Goal: Information Seeking & Learning: Learn about a topic

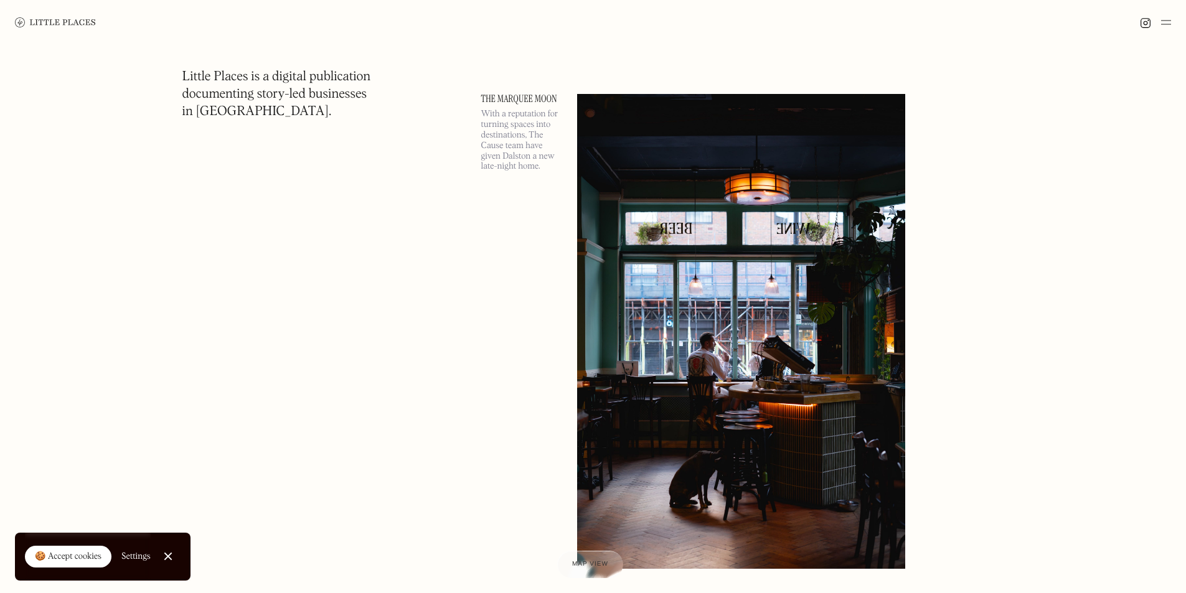
scroll to position [560, 0]
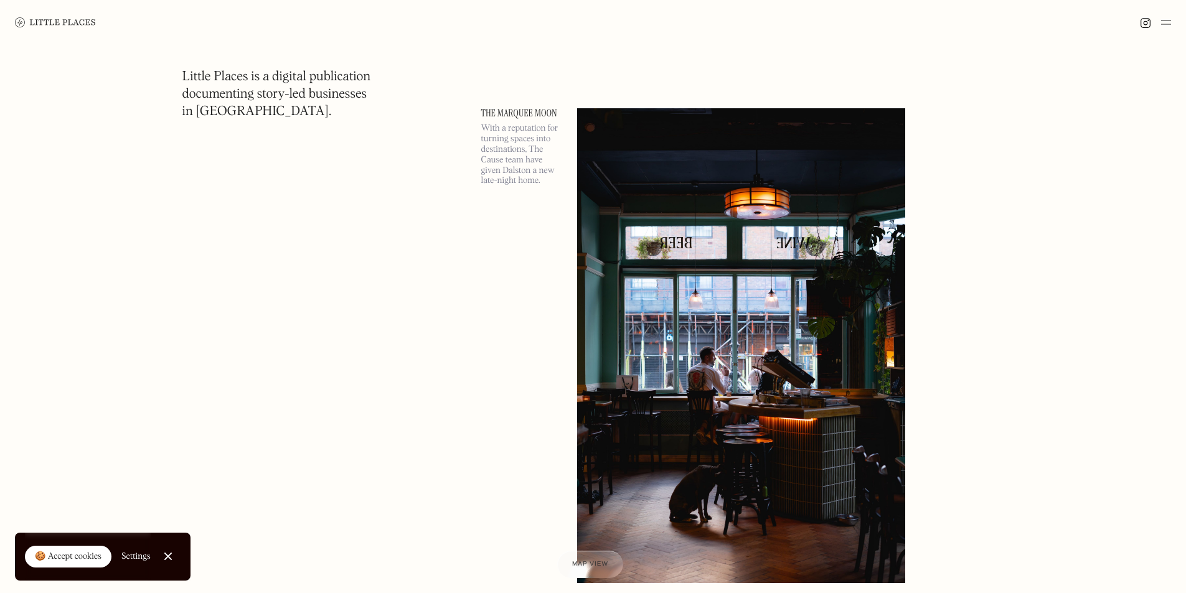
click at [55, 29] on link at bounding box center [55, 22] width 81 height 45
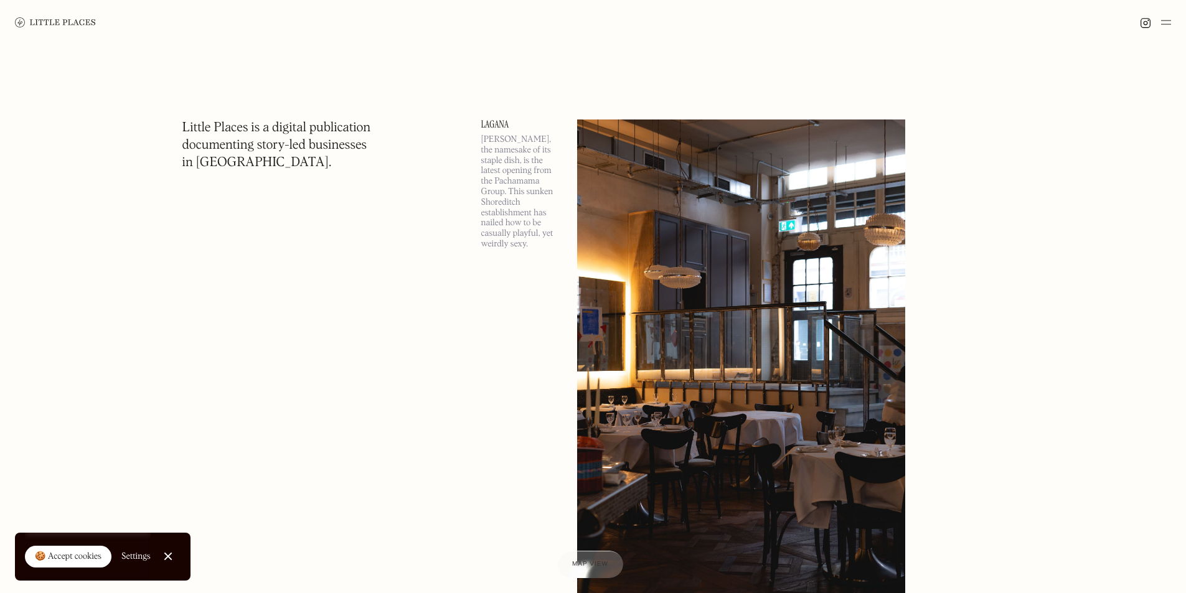
click at [1171, 19] on div at bounding box center [593, 22] width 1186 height 45
click at [1165, 22] on img at bounding box center [1166, 22] width 10 height 15
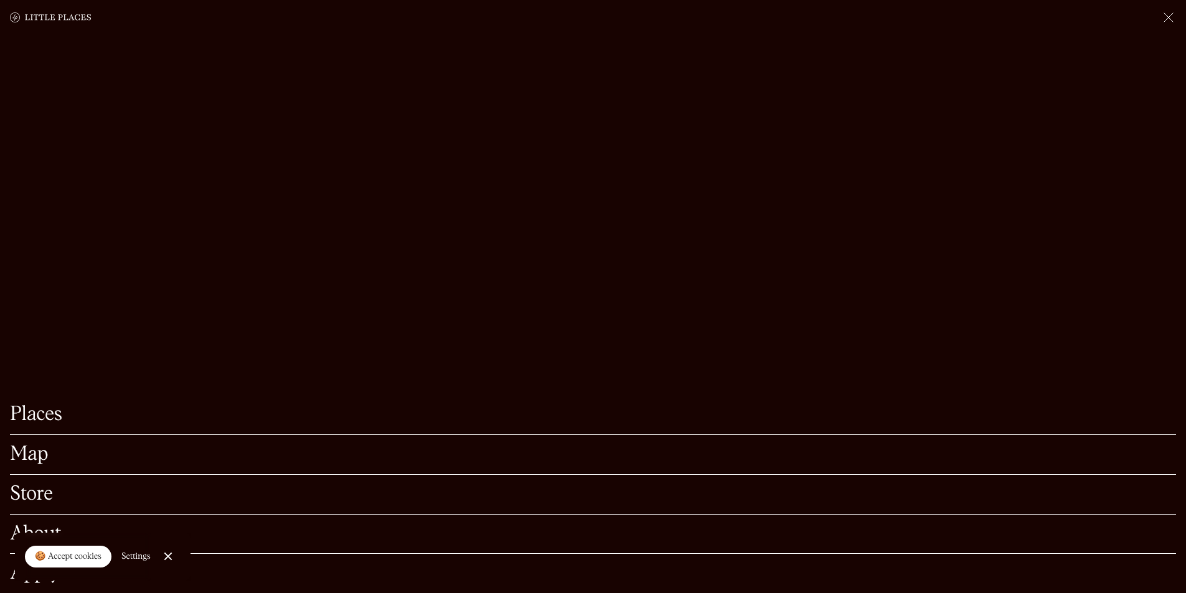
click at [28, 445] on link "Map" at bounding box center [593, 454] width 1166 height 19
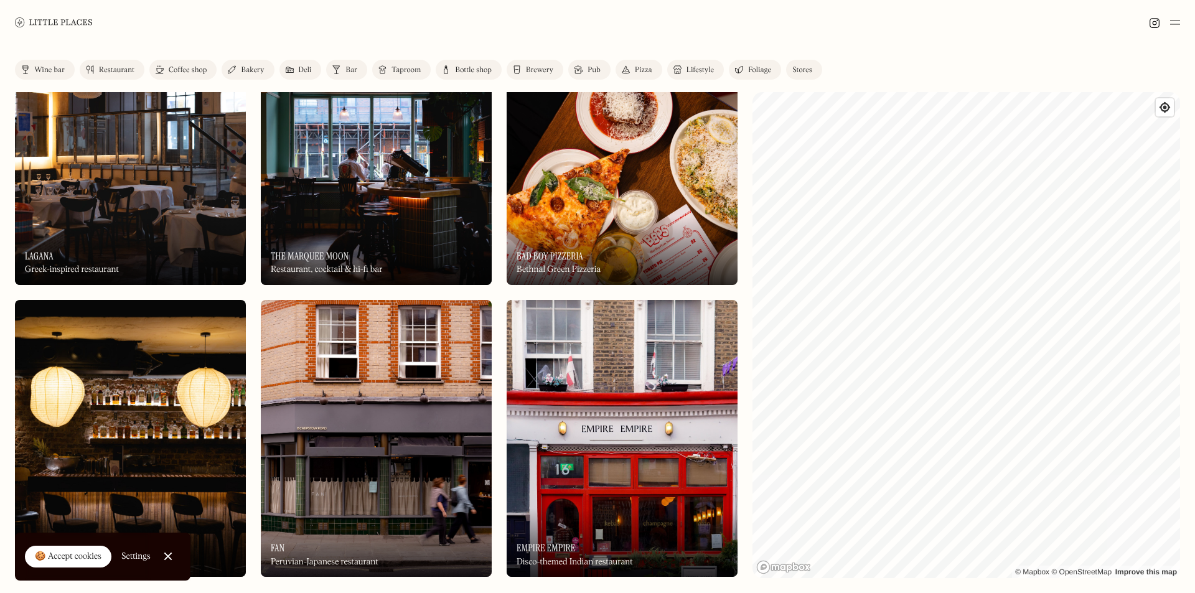
scroll to position [124, 0]
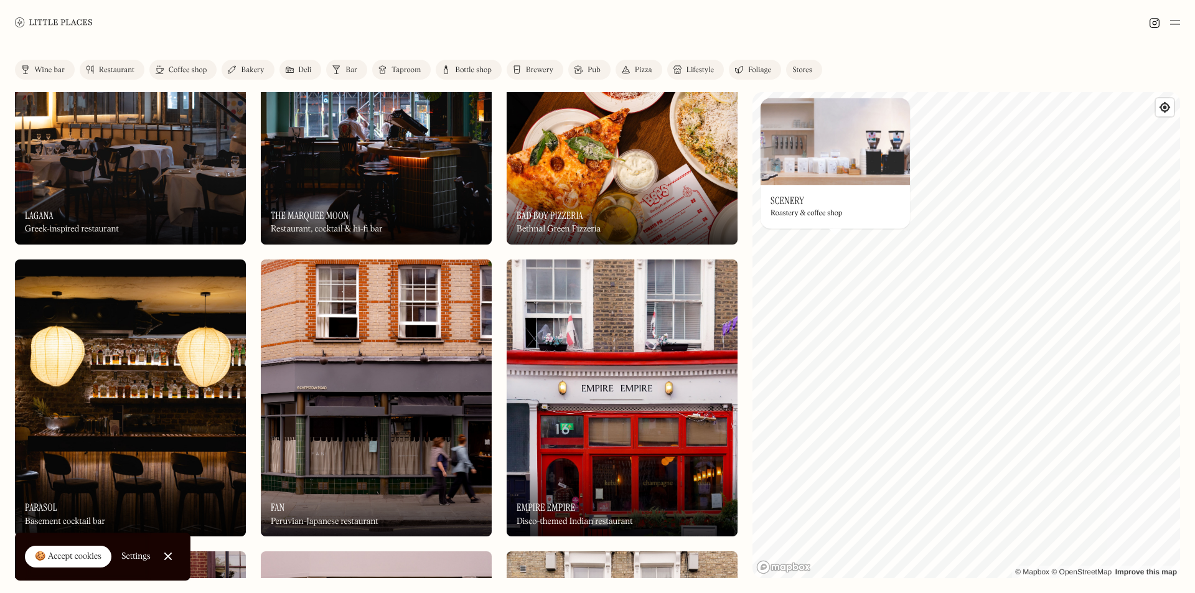
click at [805, 165] on img at bounding box center [835, 141] width 149 height 87
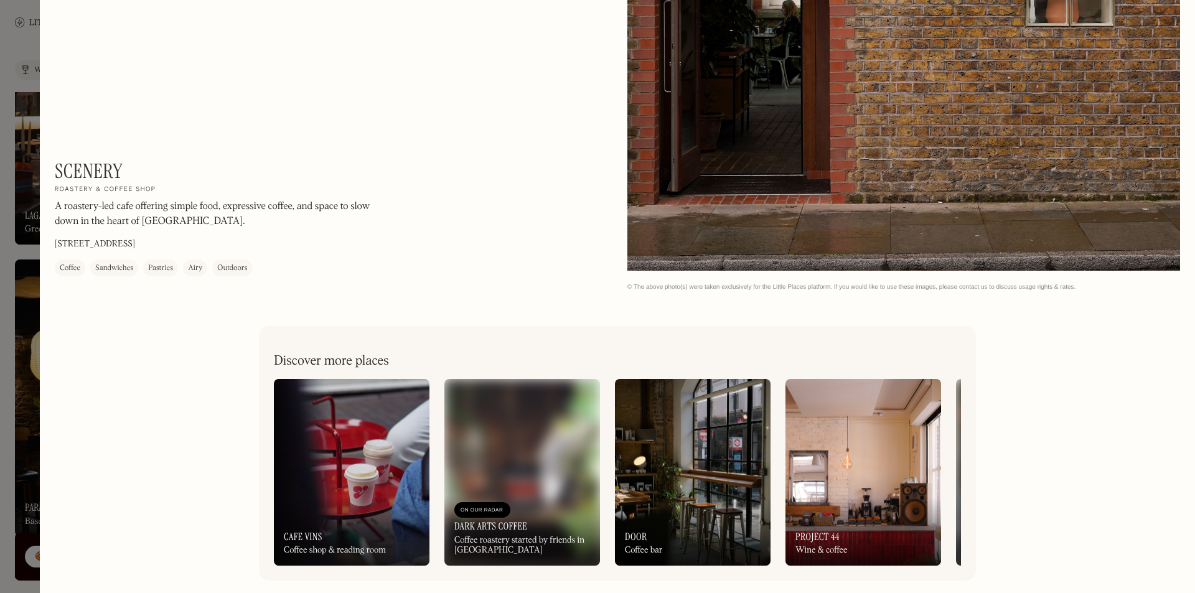
scroll to position [1844, 0]
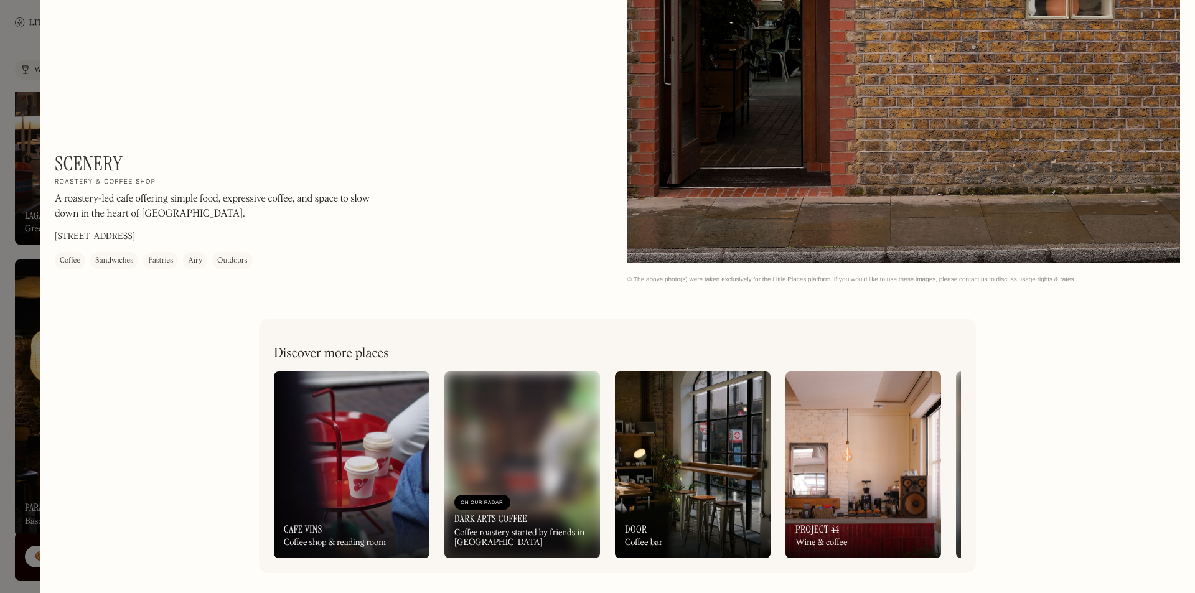
click at [20, 31] on div at bounding box center [597, 296] width 1195 height 593
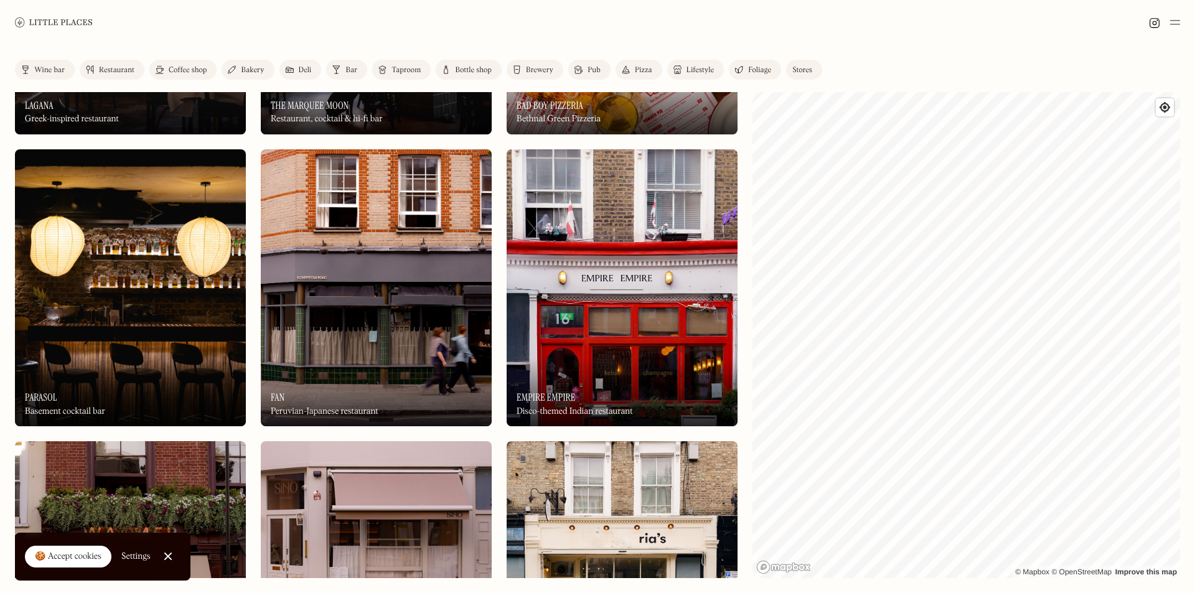
scroll to position [249, 0]
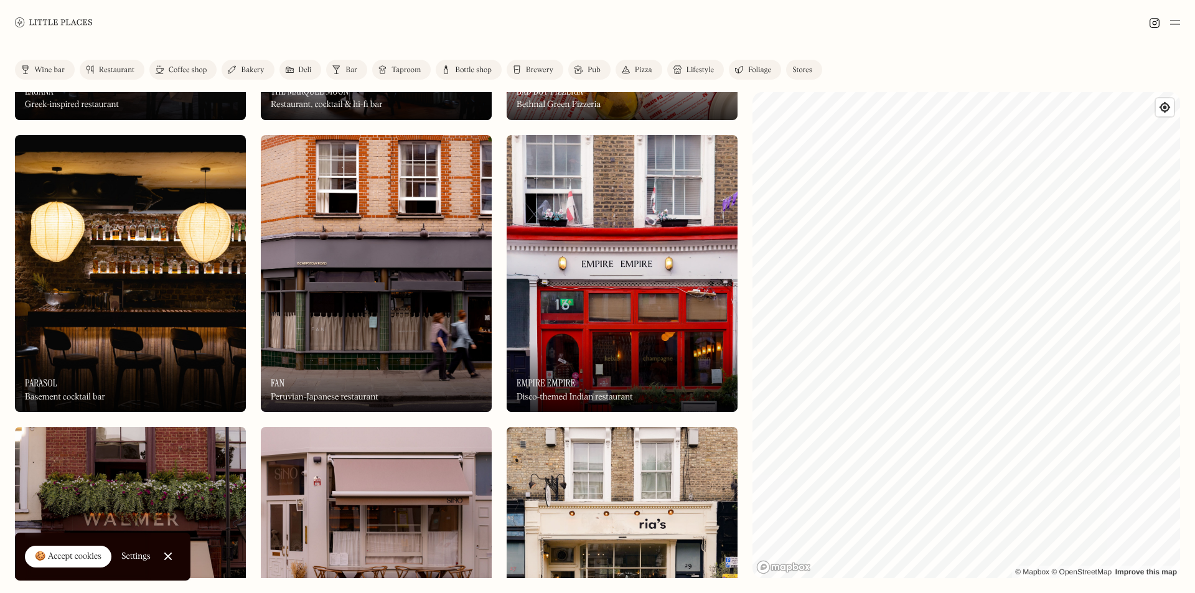
click at [664, 314] on img at bounding box center [622, 273] width 231 height 277
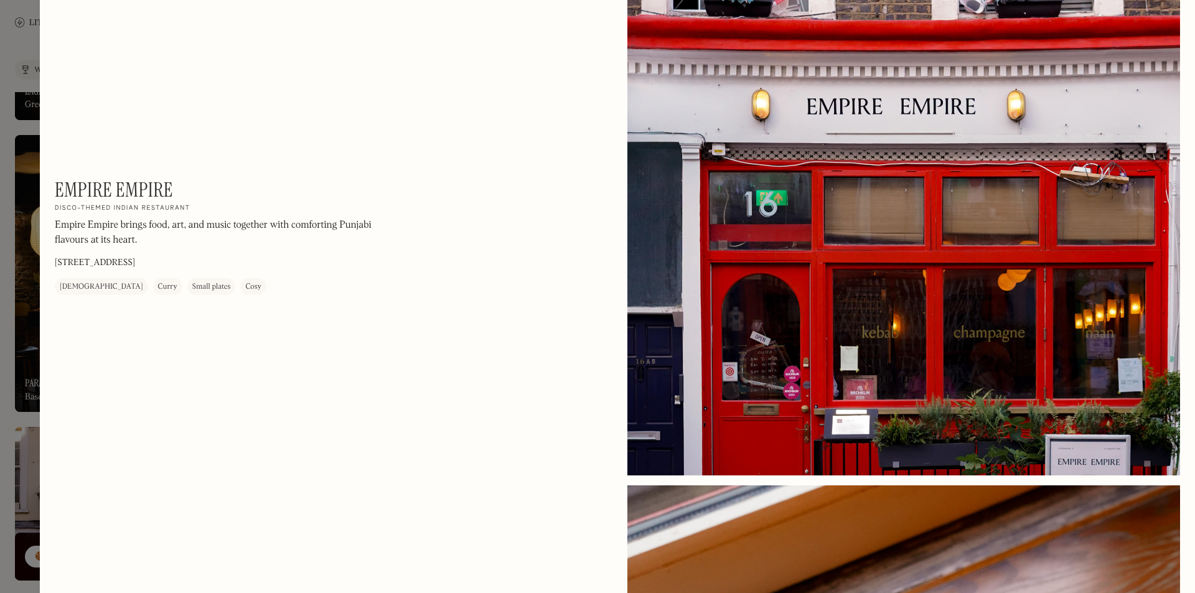
scroll to position [249, 0]
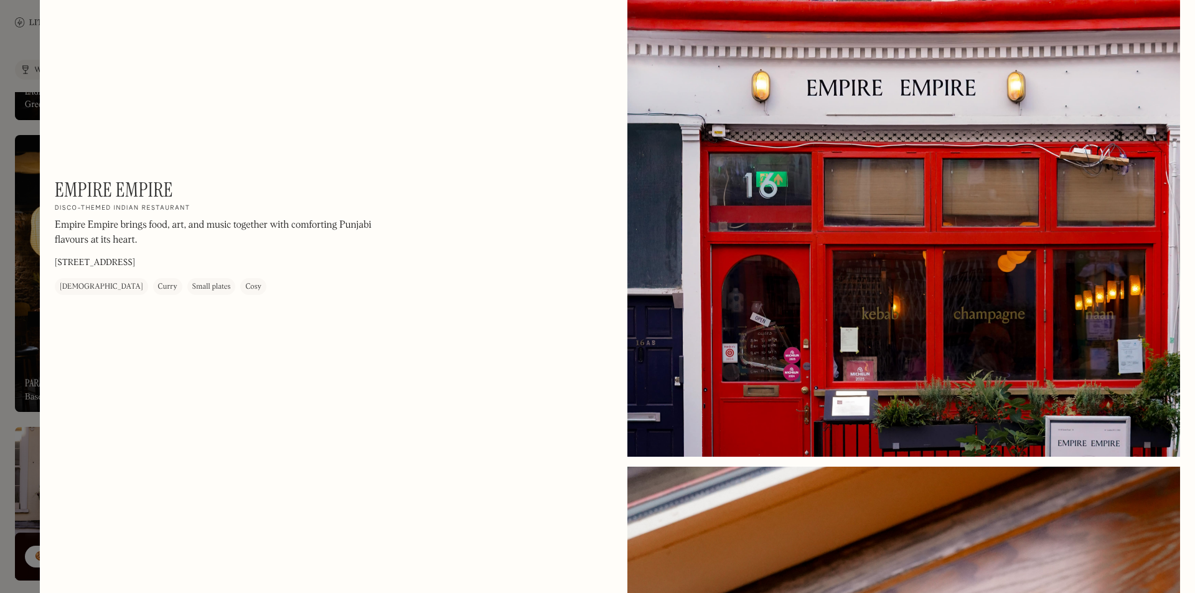
click at [22, 52] on div at bounding box center [597, 296] width 1195 height 593
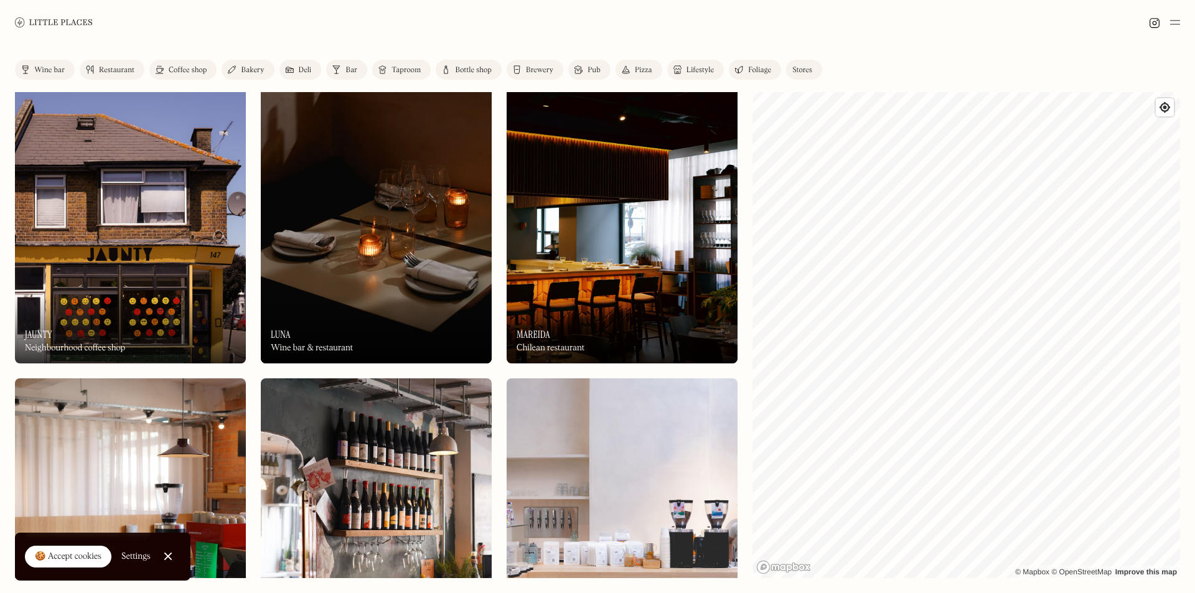
scroll to position [1183, 0]
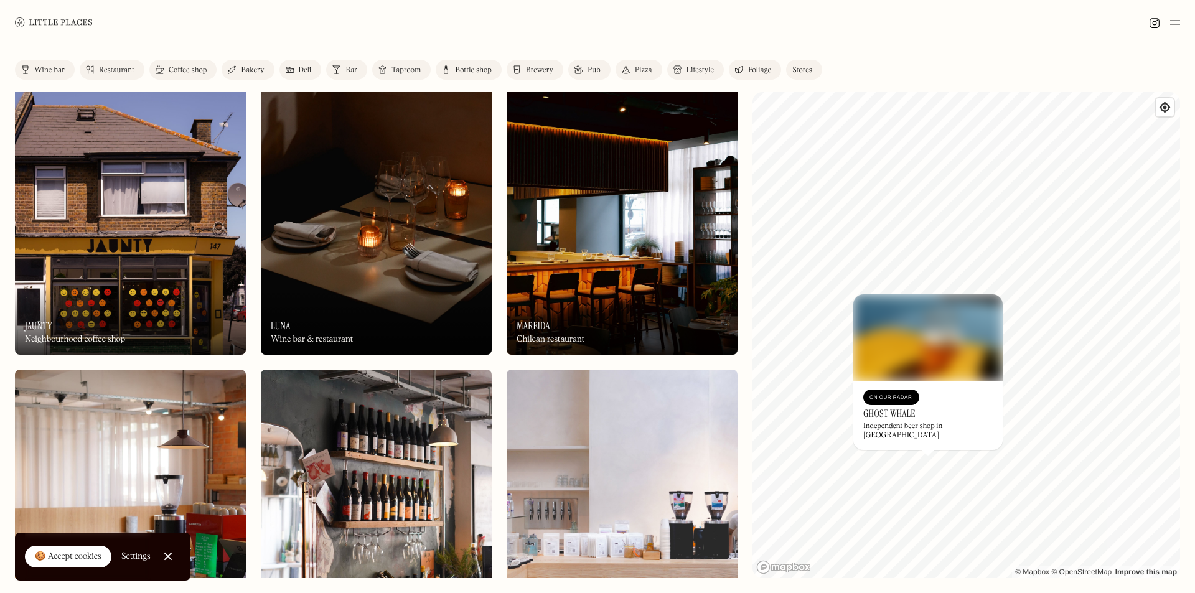
click at [909, 448] on div "On Our Radar Ghost Whale Independent beer shop in South London" at bounding box center [927, 416] width 149 height 68
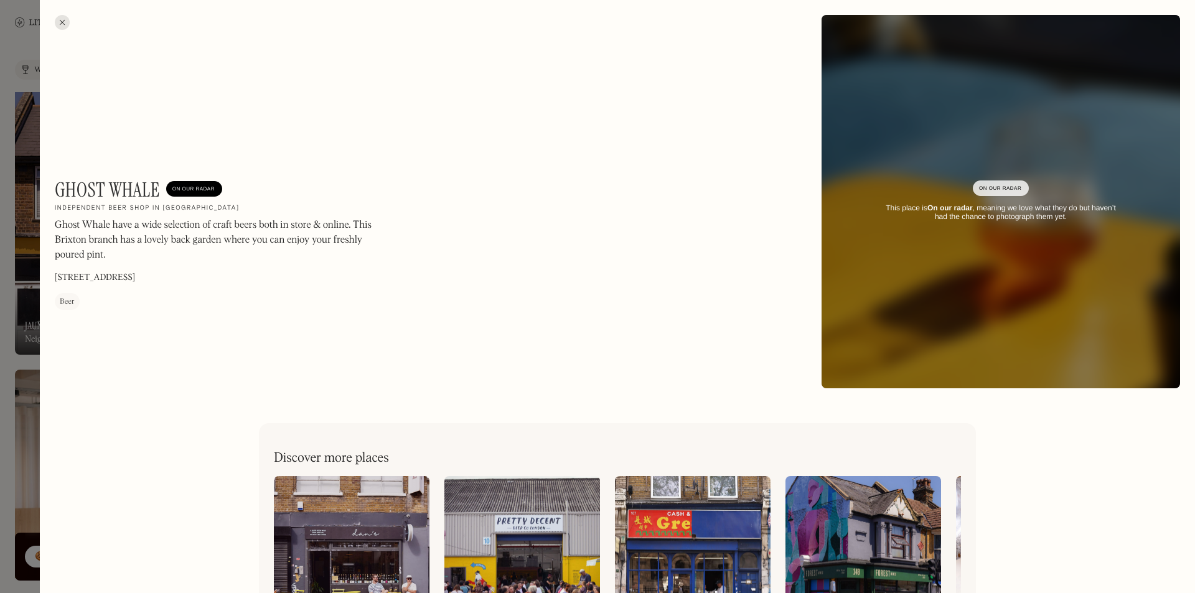
click at [60, 21] on div at bounding box center [62, 22] width 15 height 15
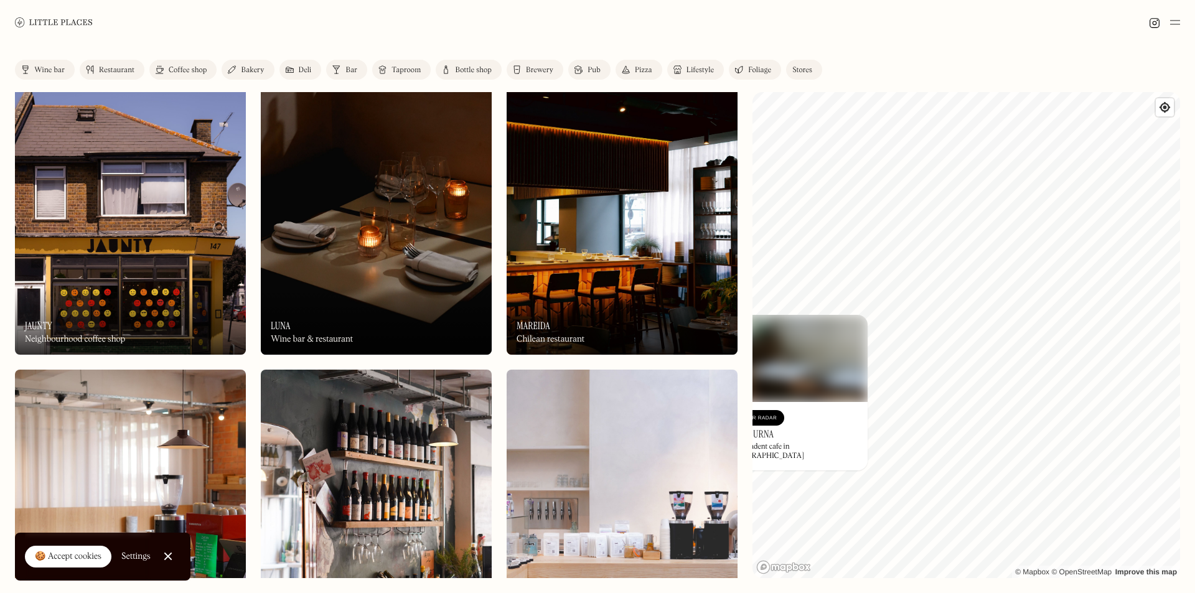
click at [810, 407] on div "© Mapbox © OpenStreetMap Improve this map On Our Radar Annapurna Independent ca…" at bounding box center [967, 335] width 428 height 486
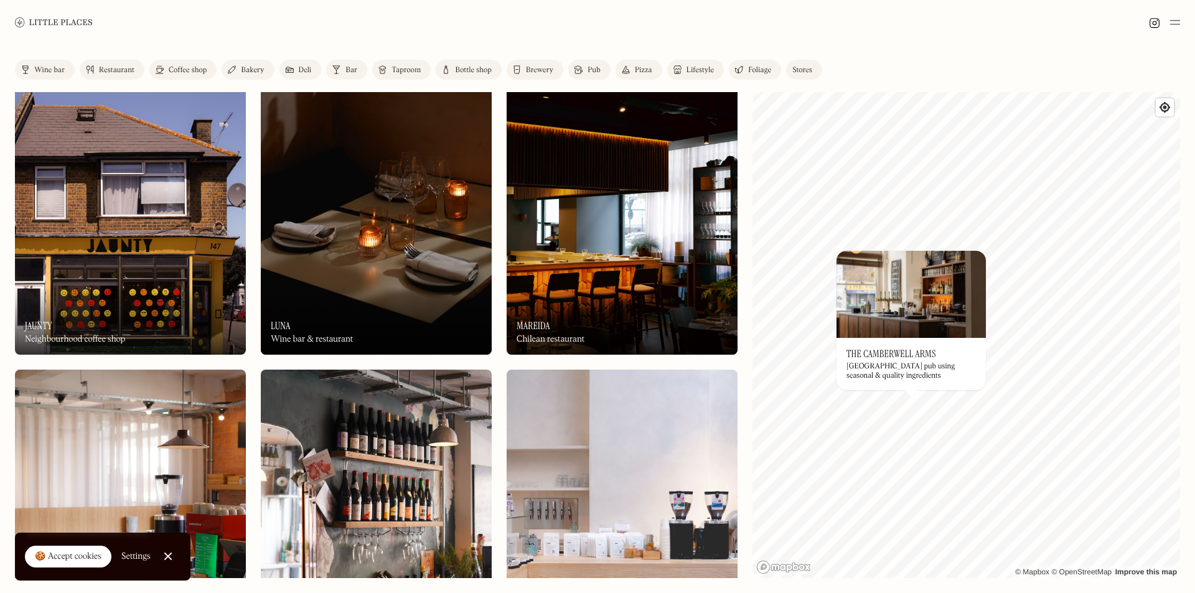
click at [838, 288] on div "© Mapbox © OpenStreetMap Improve this map On Our Radar The Camberwell Arms Sout…" at bounding box center [967, 335] width 428 height 486
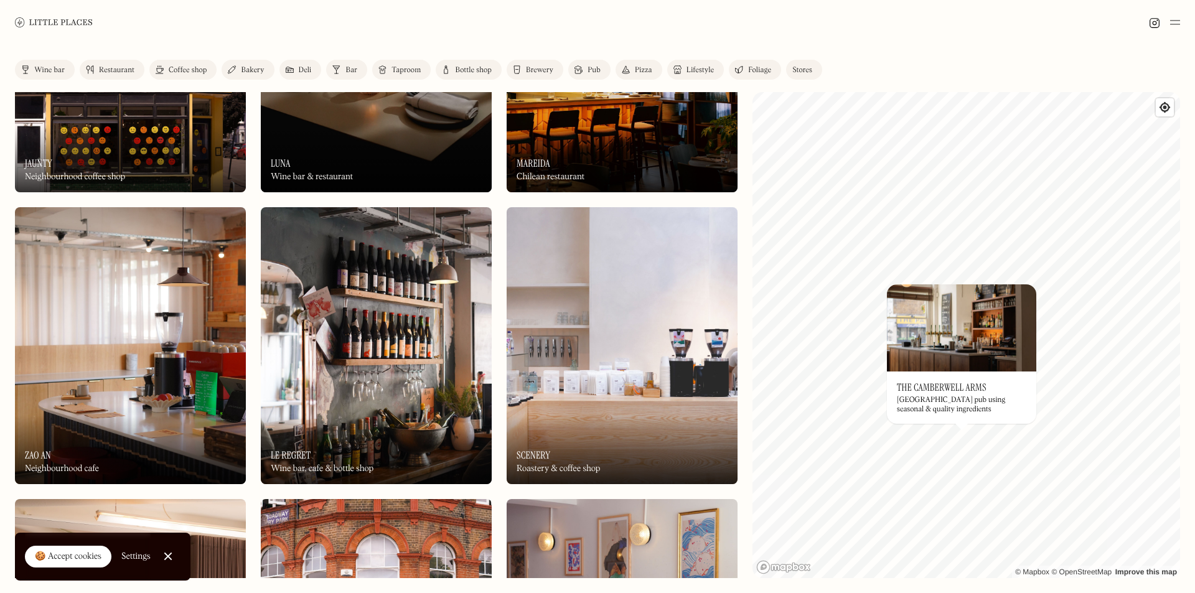
scroll to position [1369, 0]
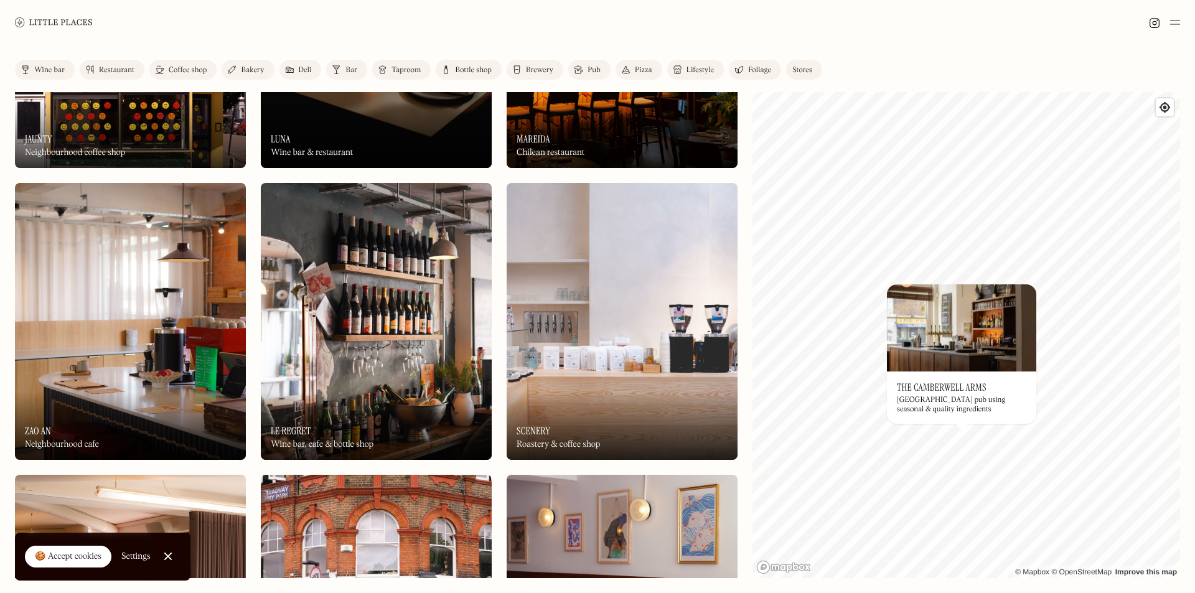
click at [318, 317] on img at bounding box center [376, 321] width 231 height 277
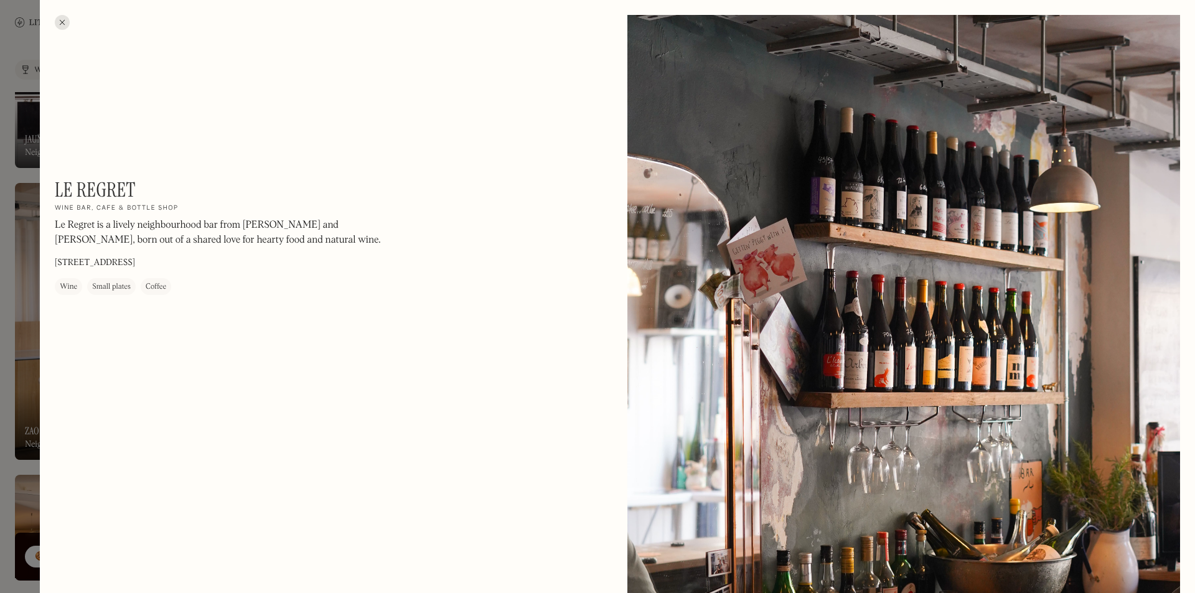
click at [59, 18] on div at bounding box center [62, 22] width 15 height 15
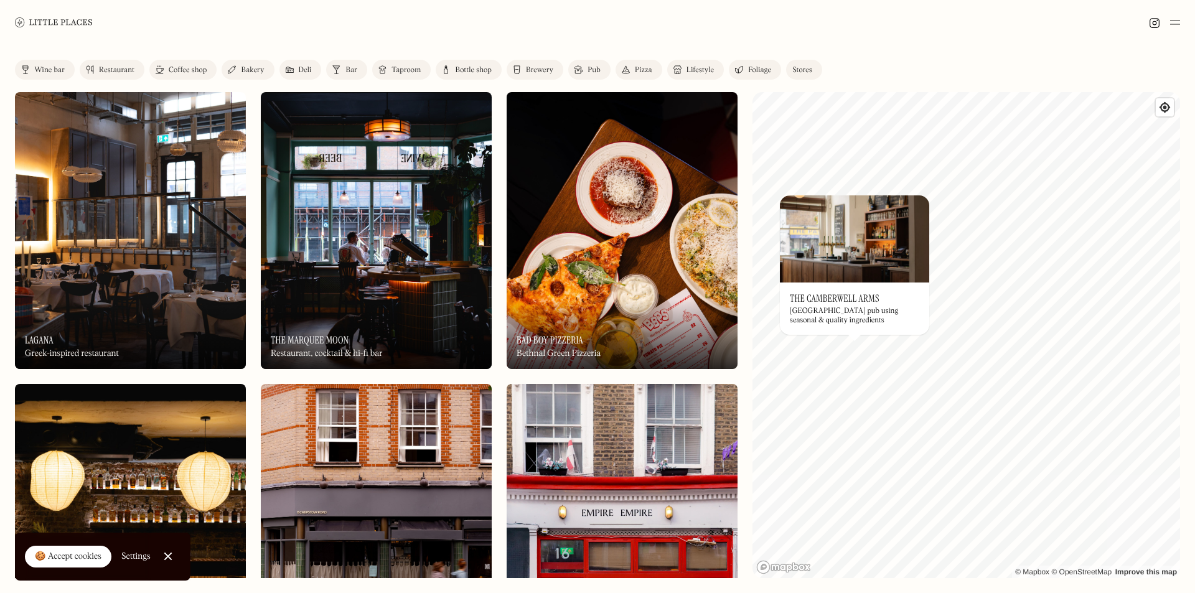
click at [63, 26] on img at bounding box center [54, 21] width 78 height 9
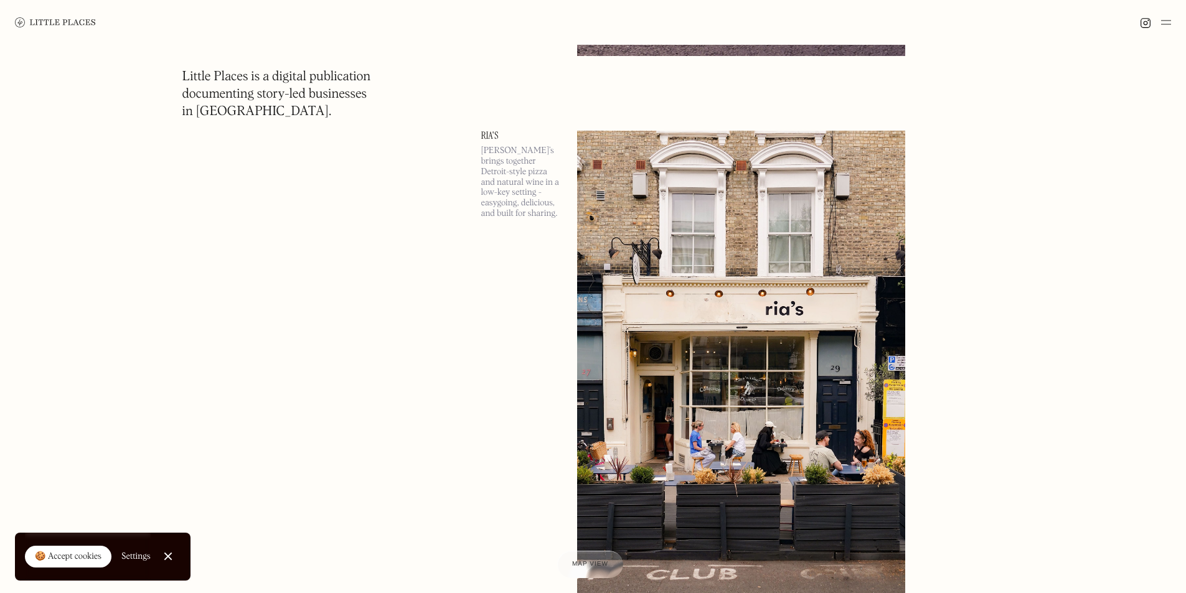
scroll to position [4357, 0]
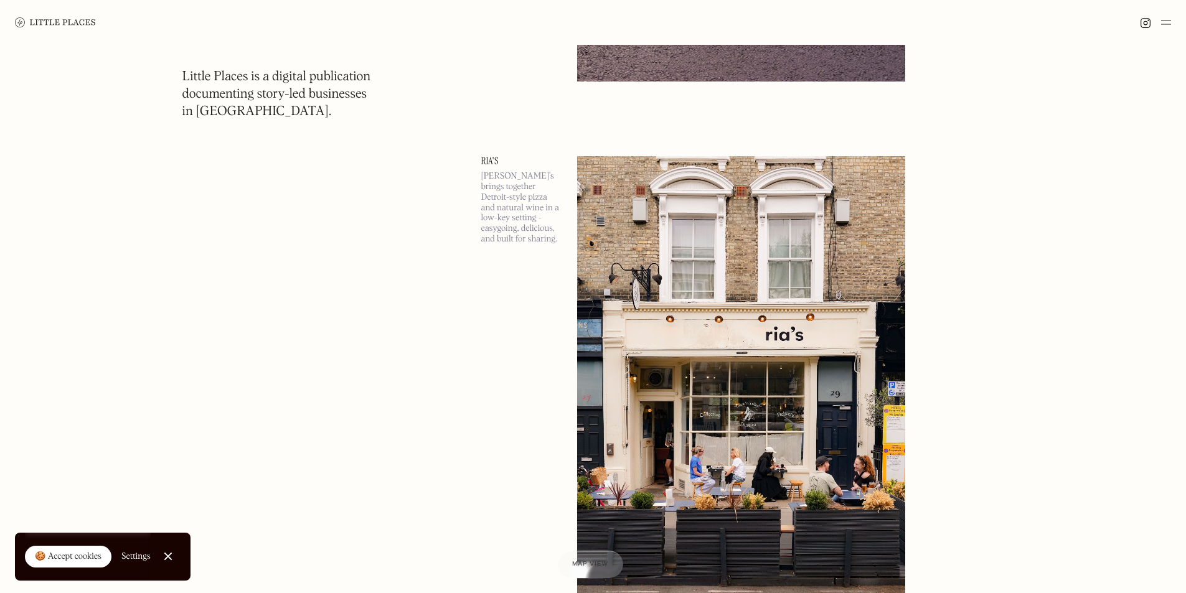
click at [670, 361] on img at bounding box center [741, 393] width 329 height 474
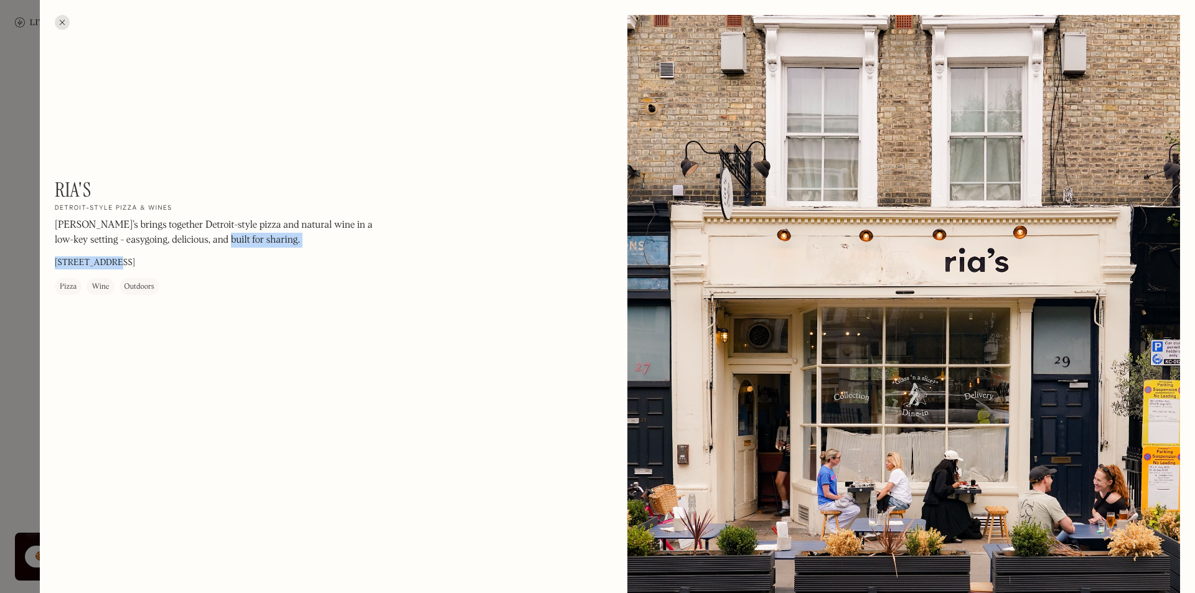
drag, startPoint x: 197, startPoint y: 256, endPoint x: 101, endPoint y: 271, distance: 96.4
click at [101, 271] on div "Ria's On Our Radar Detroit-style pizza & wines Ria’s brings together Detroit-st…" at bounding box center [223, 236] width 336 height 117
click at [189, 265] on div "Ria's On Our Radar Detroit-style pizza & wines Ria’s brings together Detroit-st…" at bounding box center [223, 236] width 336 height 117
drag, startPoint x: 188, startPoint y: 258, endPoint x: 184, endPoint y: 270, distance: 12.6
click at [184, 270] on div "Ria's On Our Radar Detroit-style pizza & wines Ria’s brings together Detroit-st…" at bounding box center [223, 236] width 336 height 117
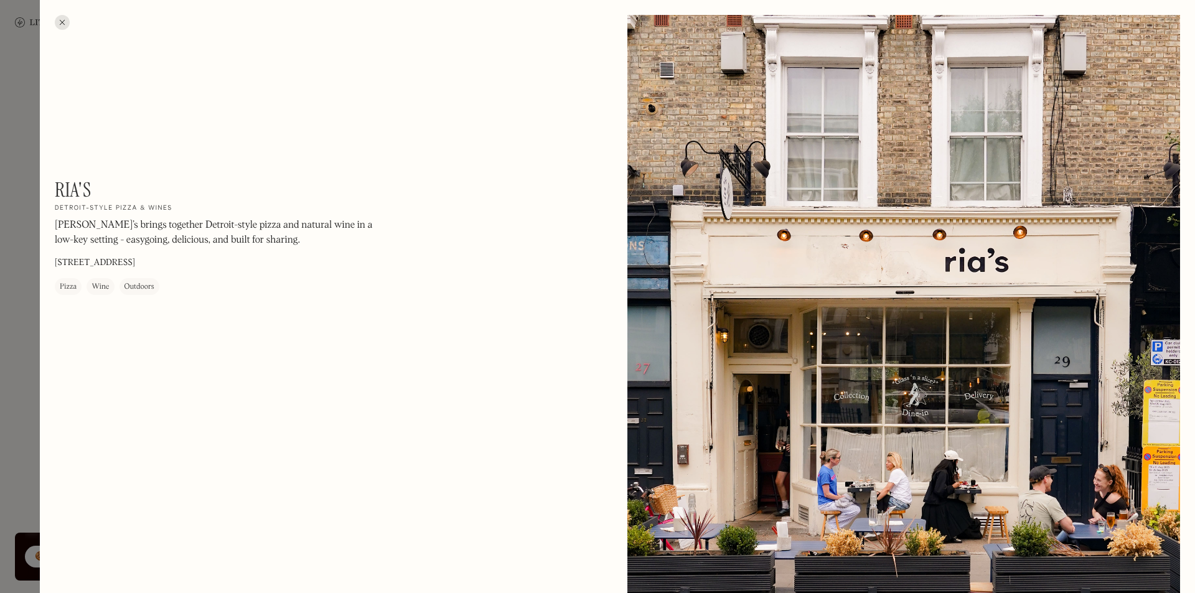
click at [184, 270] on div "Ria's On Our Radar Detroit-style pizza & wines Ria’s brings together Detroit-st…" at bounding box center [223, 236] width 336 height 117
click at [58, 22] on div at bounding box center [62, 22] width 15 height 15
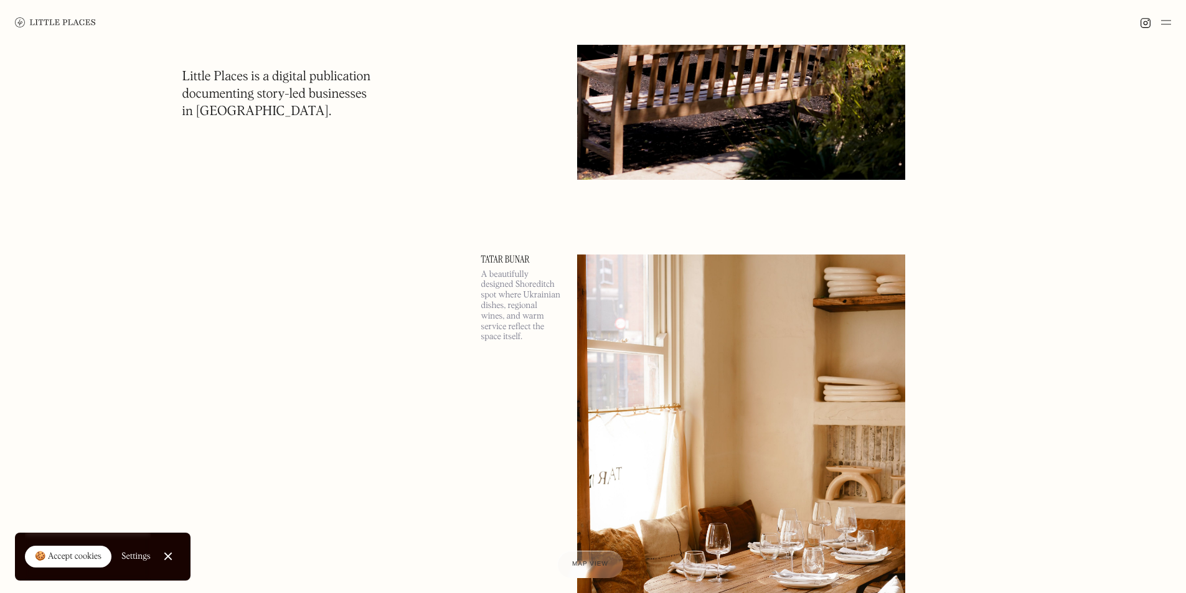
scroll to position [12014, 0]
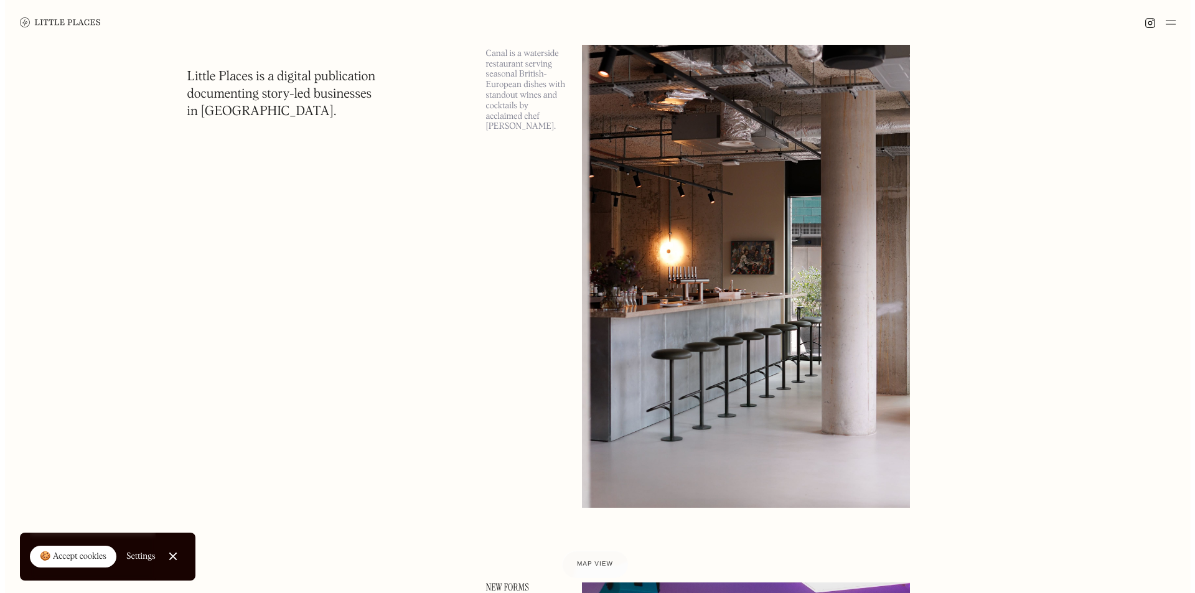
scroll to position [13819, 0]
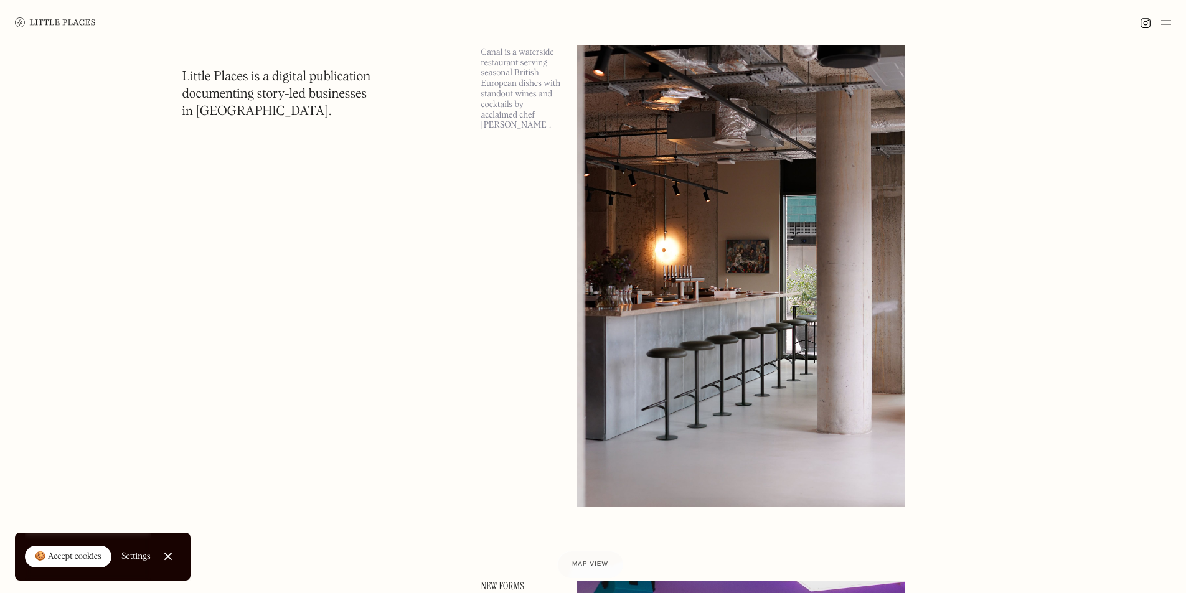
click at [747, 415] on img at bounding box center [741, 269] width 329 height 474
